Goal: Task Accomplishment & Management: Manage account settings

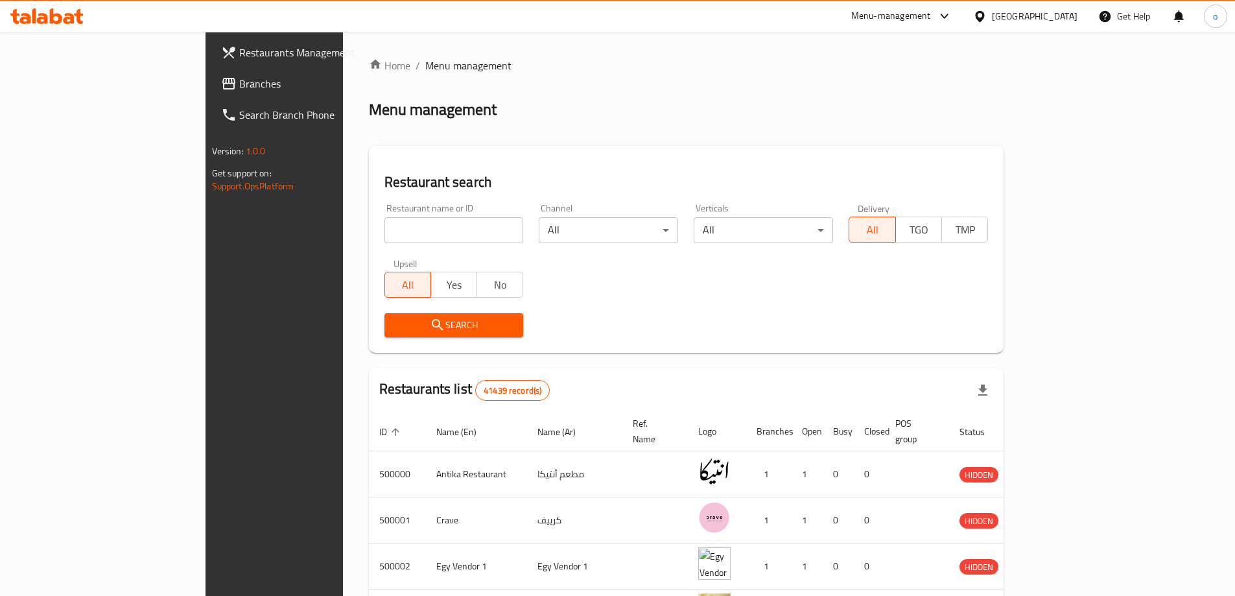
click at [1055, 22] on div "[GEOGRAPHIC_DATA]" at bounding box center [1035, 16] width 86 height 14
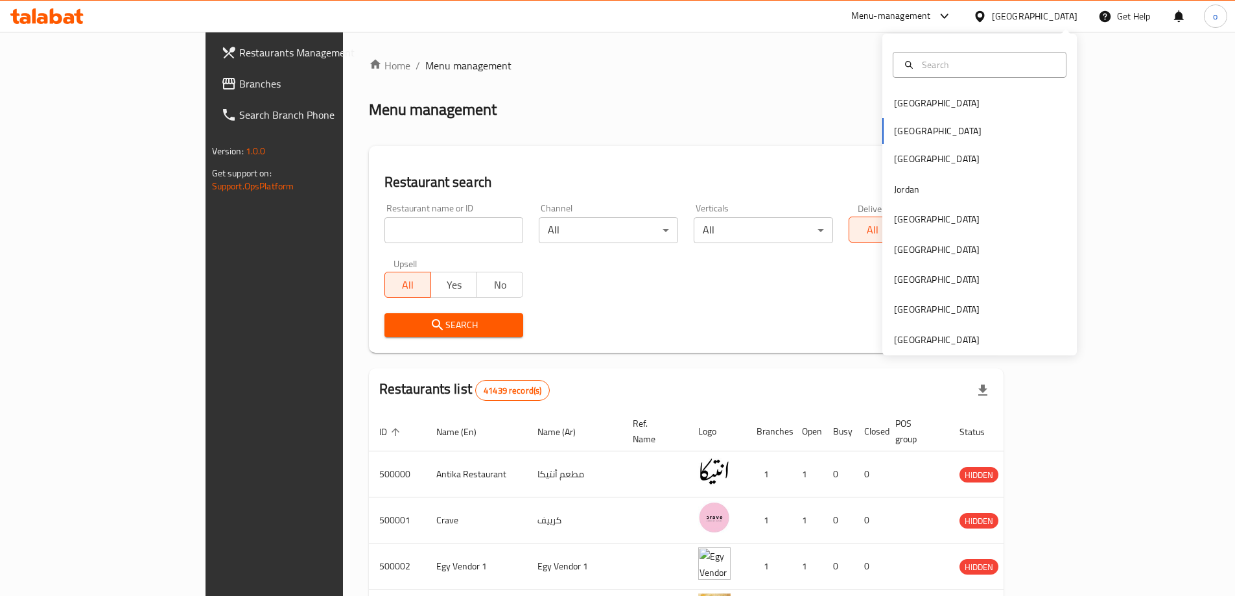
click at [1055, 22] on div "[GEOGRAPHIC_DATA]" at bounding box center [1035, 16] width 86 height 14
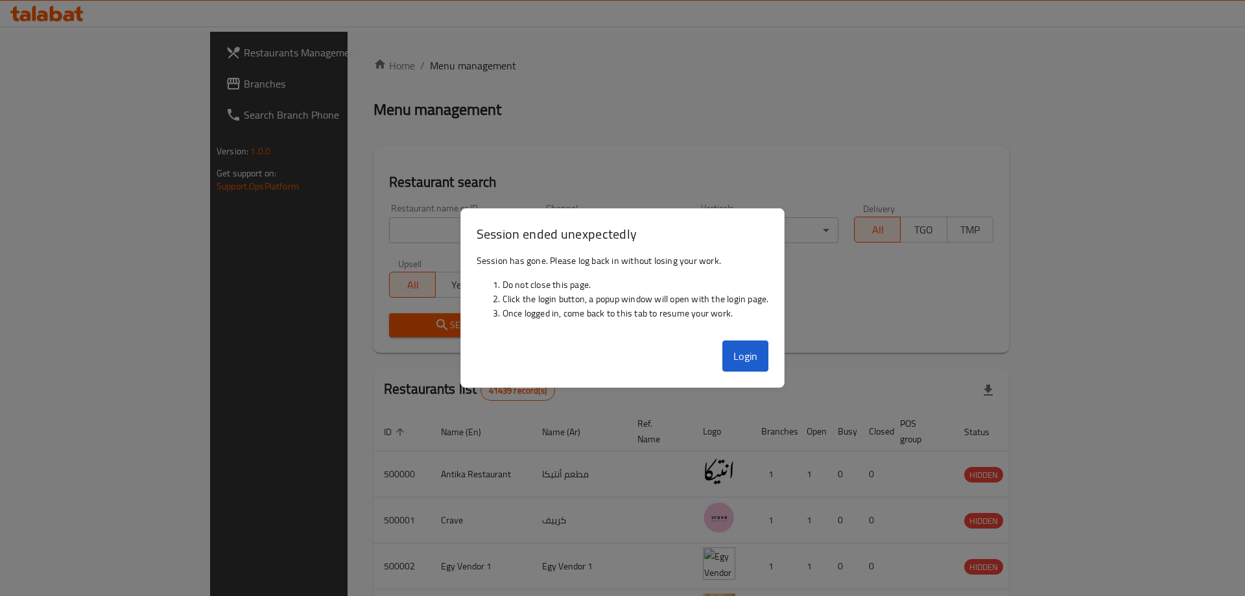
click at [630, 350] on div "Login" at bounding box center [623, 361] width 324 height 52
click at [748, 355] on button "Login" at bounding box center [745, 355] width 47 height 31
click at [918, 94] on div at bounding box center [622, 298] width 1245 height 596
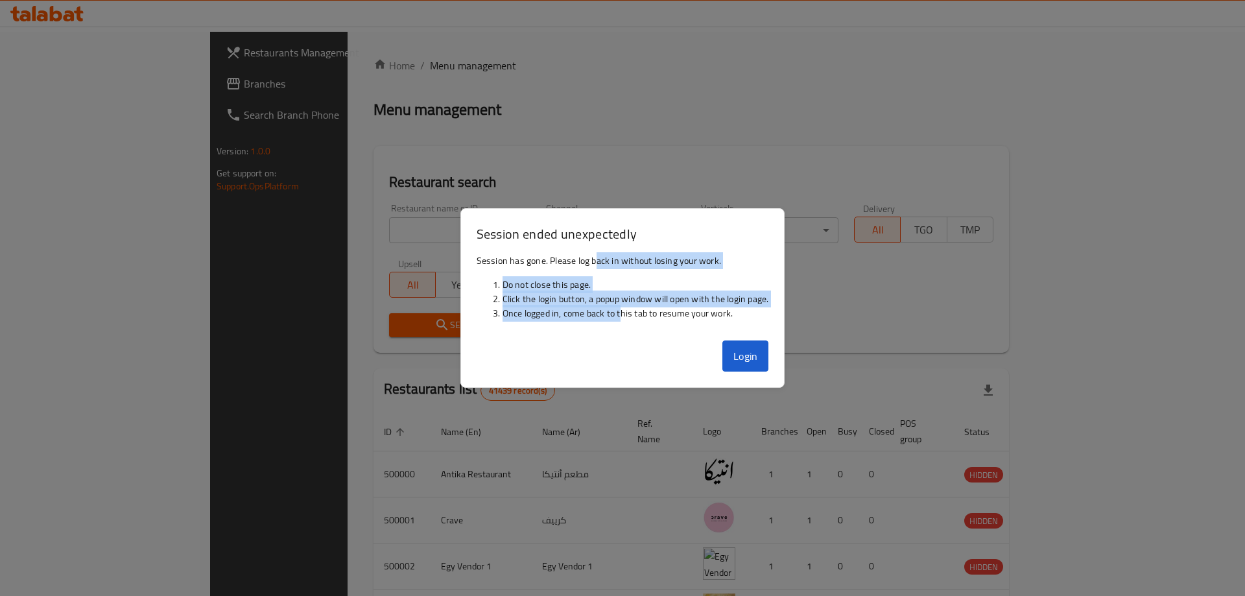
drag, startPoint x: 595, startPoint y: 272, endPoint x: 634, endPoint y: 307, distance: 52.3
click at [628, 316] on div "Session has gone. Please log back in without losing your work. Do not close thi…" at bounding box center [623, 291] width 324 height 87
